Goal: Book appointment/travel/reservation

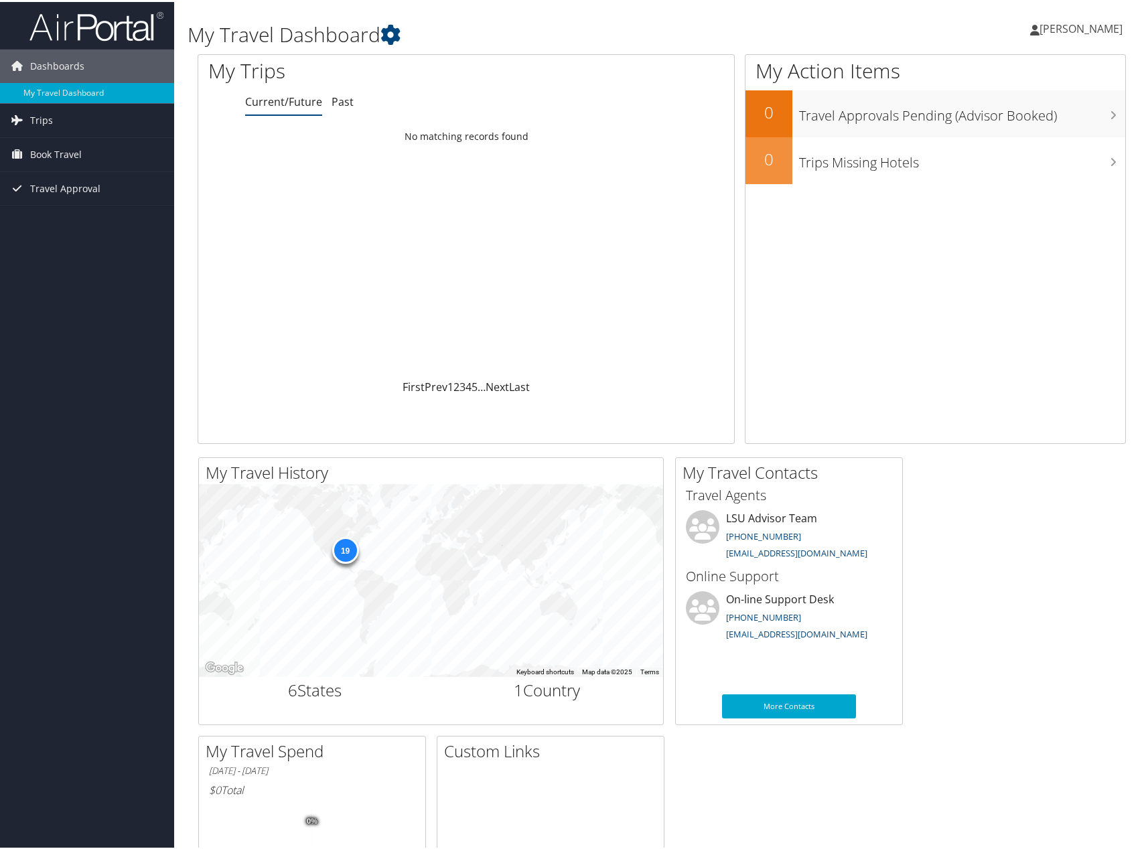
click at [55, 155] on span "Book Travel" at bounding box center [56, 152] width 52 height 33
click at [62, 152] on span "Book Travel" at bounding box center [56, 152] width 52 height 33
click at [66, 198] on link "Book/Manage Online Trips" at bounding box center [87, 200] width 174 height 20
